Goal: Information Seeking & Learning: Learn about a topic

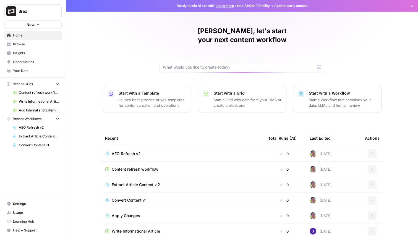
click at [37, 53] on span "Insights" at bounding box center [36, 53] width 46 height 5
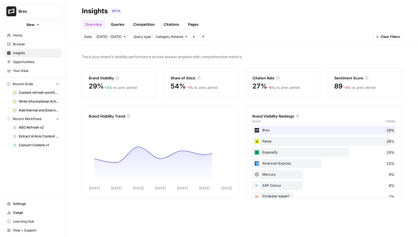
click at [166, 25] on link "Citations" at bounding box center [171, 24] width 22 height 9
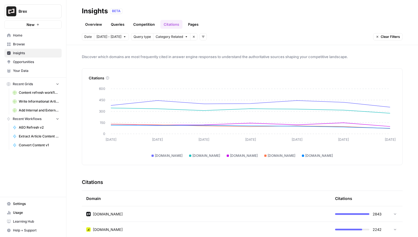
click at [199, 36] on button "Add filters" at bounding box center [202, 36] width 7 height 7
click at [215, 57] on span "Platform" at bounding box center [209, 57] width 14 height 6
click at [237, 37] on span "Select platform" at bounding box center [232, 36] width 24 height 5
click at [243, 57] on span "ChatGPT" at bounding box center [240, 57] width 28 height 6
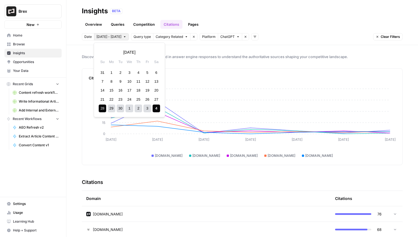
click at [114, 36] on span "[DATE] - [DATE]" at bounding box center [108, 36] width 25 height 5
click at [120, 72] on div "2" at bounding box center [120, 72] width 7 height 7
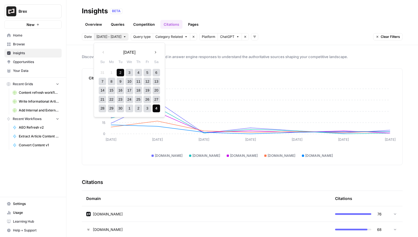
click at [158, 109] on div "4" at bounding box center [155, 107] width 7 height 7
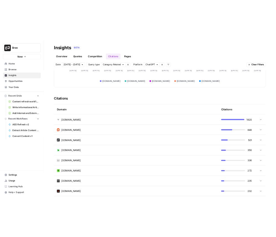
scroll to position [144, 0]
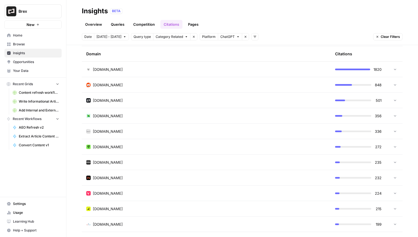
click at [89, 26] on link "Overview" at bounding box center [93, 24] width 23 height 9
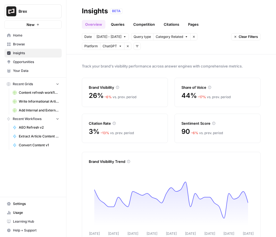
click at [120, 23] on link "Queries" at bounding box center [117, 24] width 20 height 9
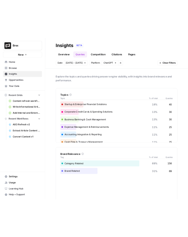
scroll to position [178, 0]
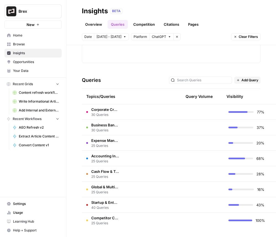
click at [170, 112] on td at bounding box center [149, 111] width 52 height 15
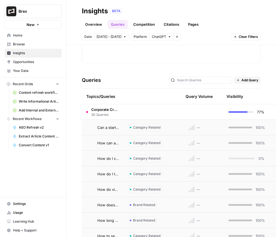
click at [149, 113] on td at bounding box center [149, 111] width 52 height 15
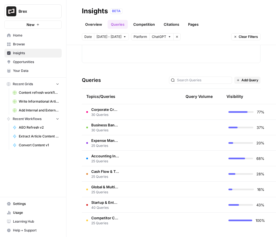
click at [134, 140] on td at bounding box center [149, 142] width 52 height 15
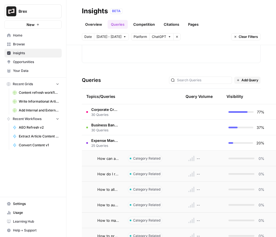
click at [133, 141] on td at bounding box center [149, 142] width 52 height 15
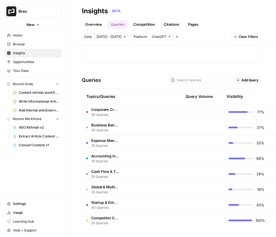
click at [143, 188] on td at bounding box center [149, 188] width 52 height 15
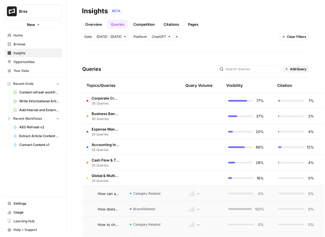
scroll to position [172, 0]
